Goal: Submit feedback/report problem

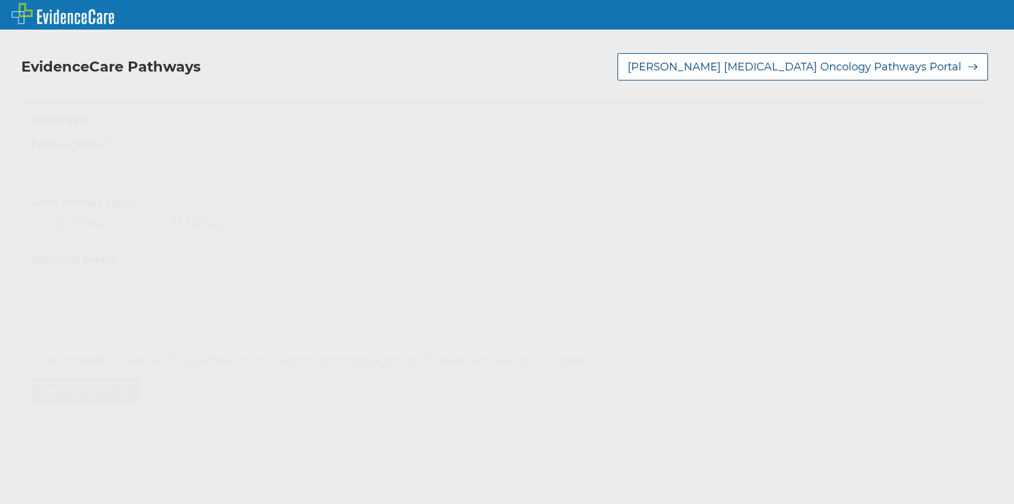
click at [962, 162] on icon at bounding box center [968, 165] width 12 height 12
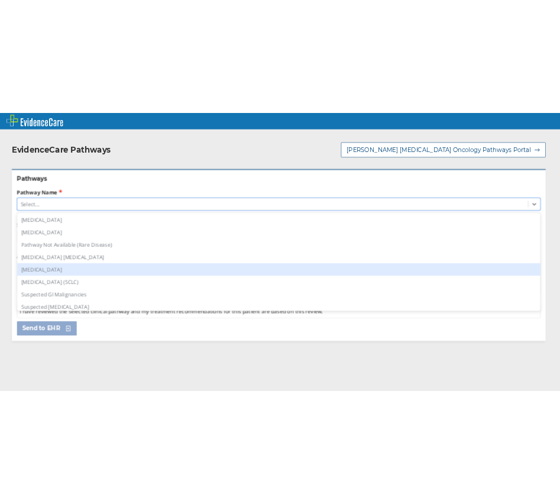
scroll to position [818, 0]
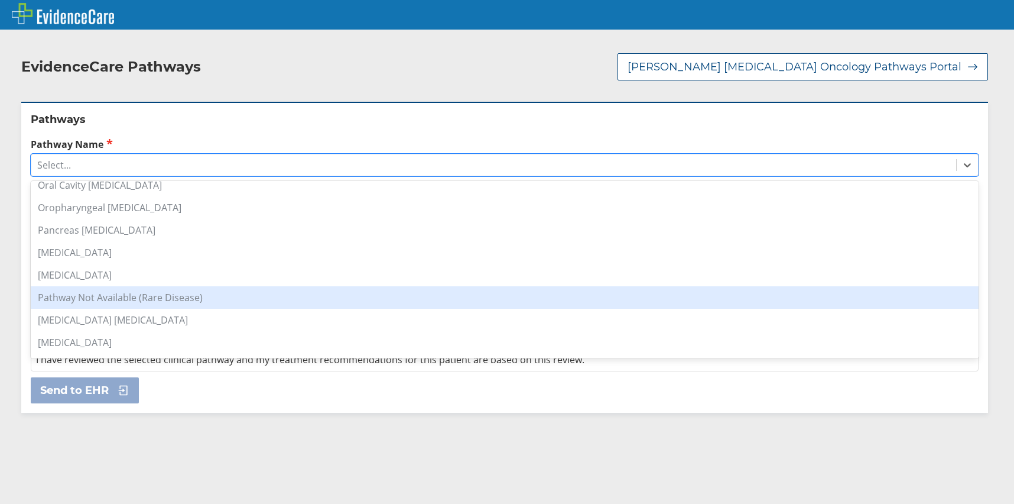
click at [145, 298] on div "Pathway Not Available (Rare Disease)" at bounding box center [505, 297] width 948 height 22
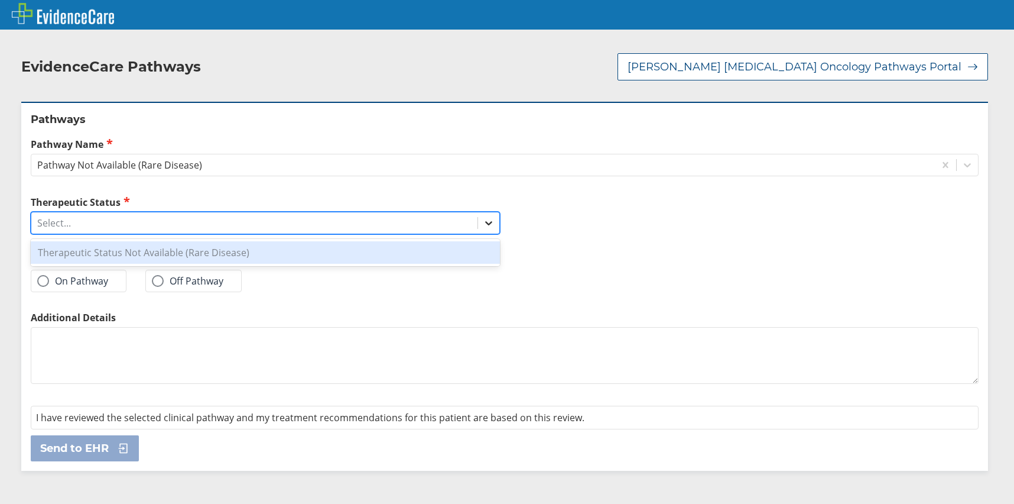
click at [485, 224] on icon at bounding box center [488, 224] width 7 height 4
click at [241, 255] on div "Therapeutic Status Not Available (Rare Disease)" at bounding box center [265, 252] width 469 height 22
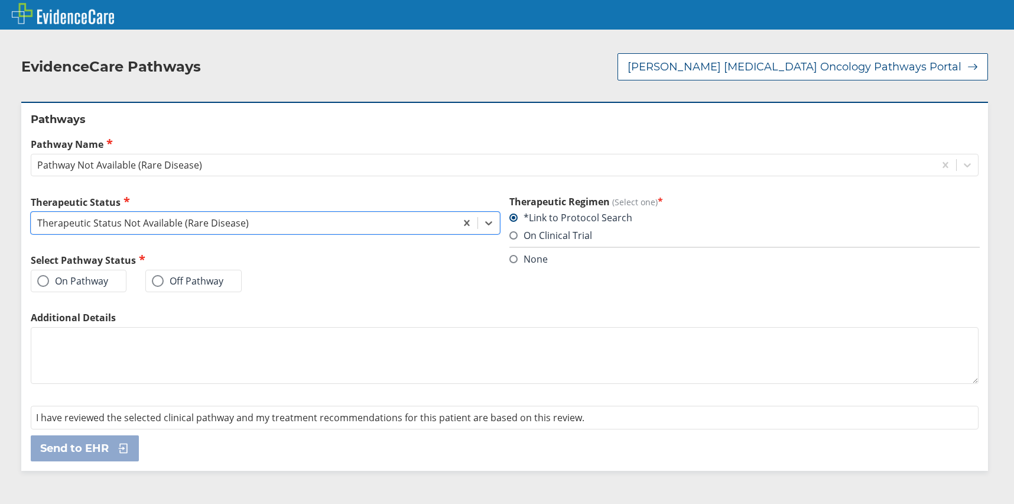
click at [99, 284] on label "On Pathway" at bounding box center [72, 281] width 71 height 12
click at [0, 0] on input "On Pathway" at bounding box center [0, 0] width 0 height 0
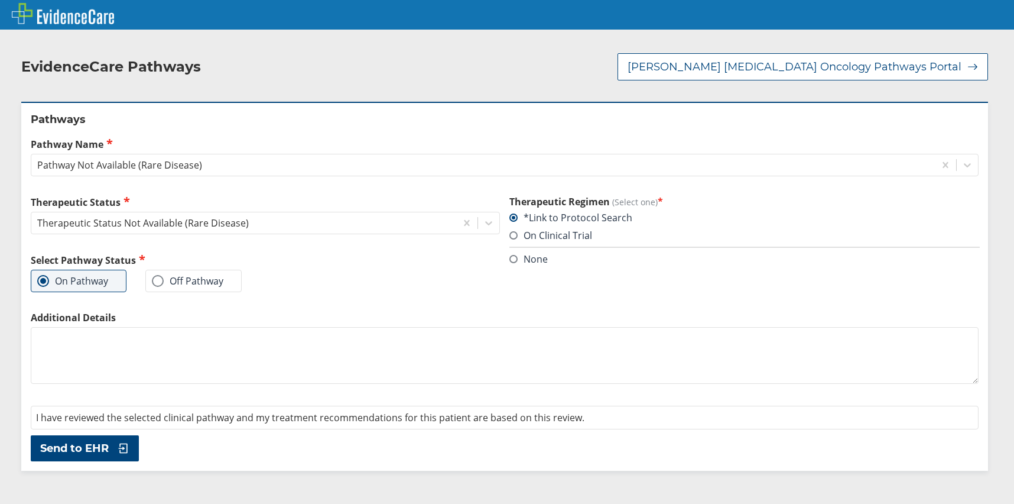
click at [80, 347] on textarea "Additional Details" at bounding box center [505, 355] width 948 height 57
paste textarea "Has ITP this is not [MEDICAL_DATA] so this is a mass"
click at [203, 333] on textarea "Has ITP this is not [MEDICAL_DATA] so this is a mass" at bounding box center [505, 355] width 948 height 57
click at [209, 333] on textarea "Has ITP this is not [MEDICAL_DATA] so this is a mass" at bounding box center [505, 355] width 948 height 57
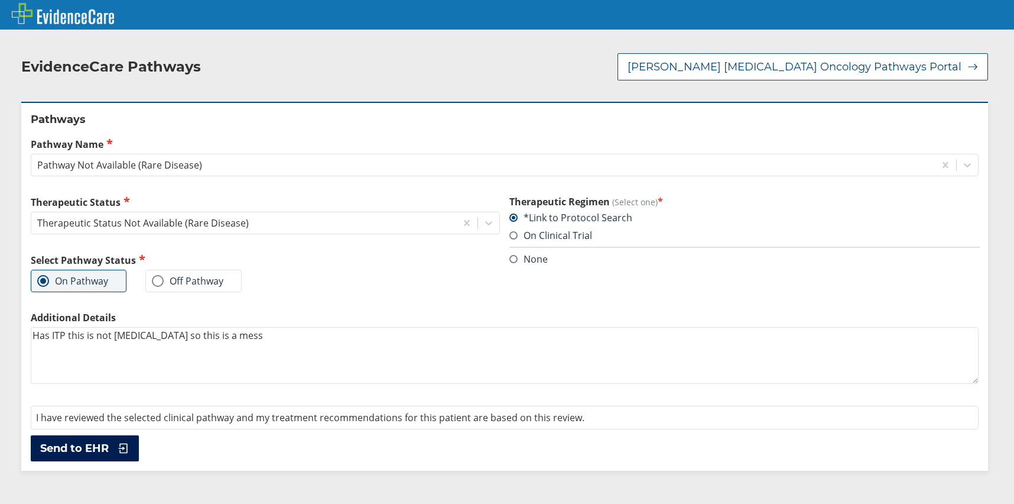
type textarea "Has ITP this is not [MEDICAL_DATA] so this is a mess"
click at [57, 449] on span "Send to EHR" at bounding box center [74, 448] width 69 height 14
